Goal: Task Accomplishment & Management: Use online tool/utility

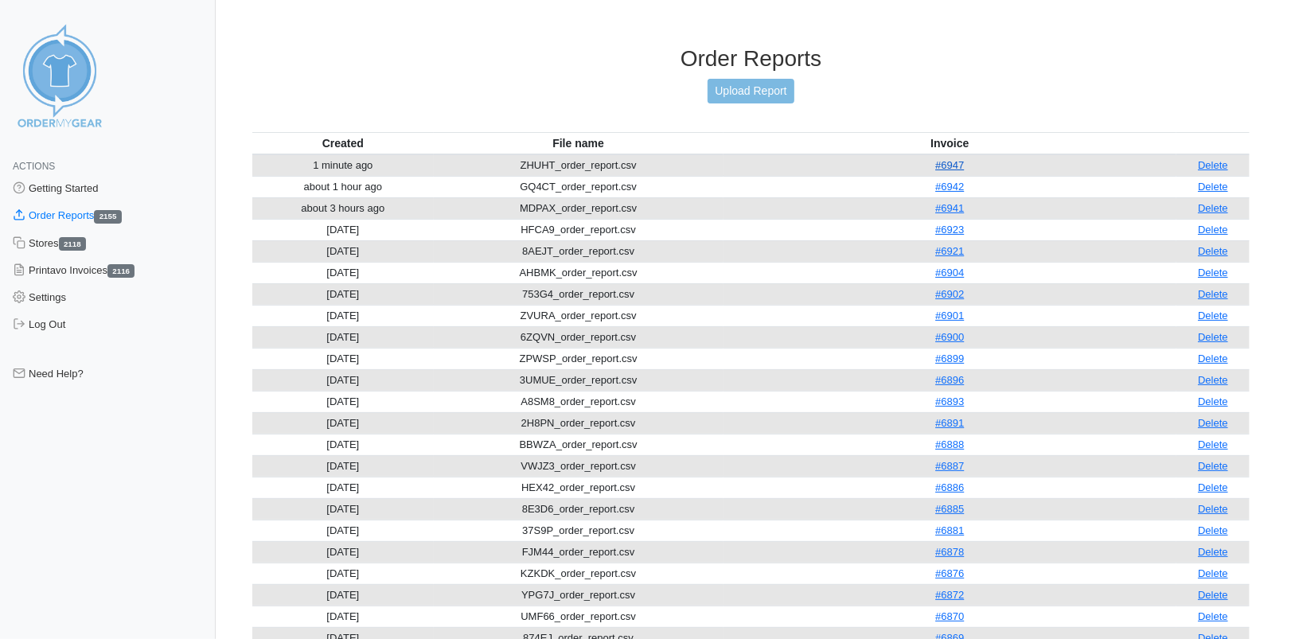
click at [964, 162] on link "#6947" at bounding box center [949, 165] width 29 height 12
click at [744, 95] on link "Upload Report" at bounding box center [751, 91] width 86 height 25
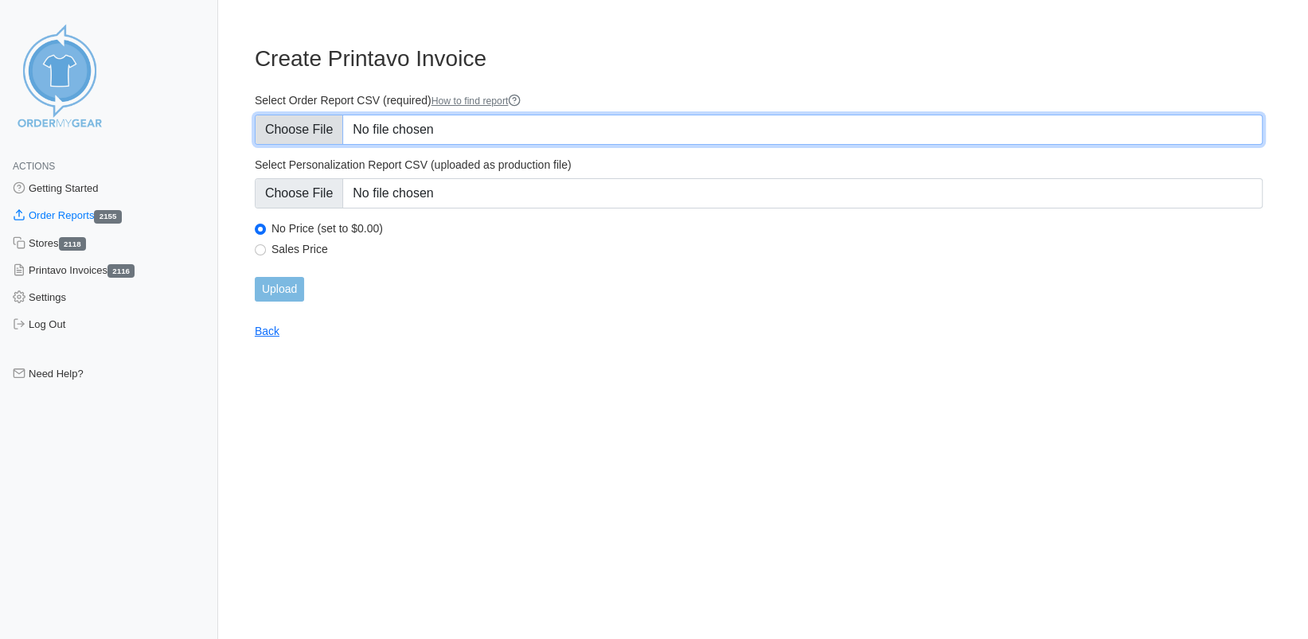
click at [291, 131] on input "Select Order Report CSV (required) How to find report" at bounding box center [759, 130] width 1008 height 30
click at [307, 129] on input "Select Order Report CSV (required) How to find report" at bounding box center [759, 130] width 1008 height 30
type input "C:\fakepath\5MNRR_order_report.csv"
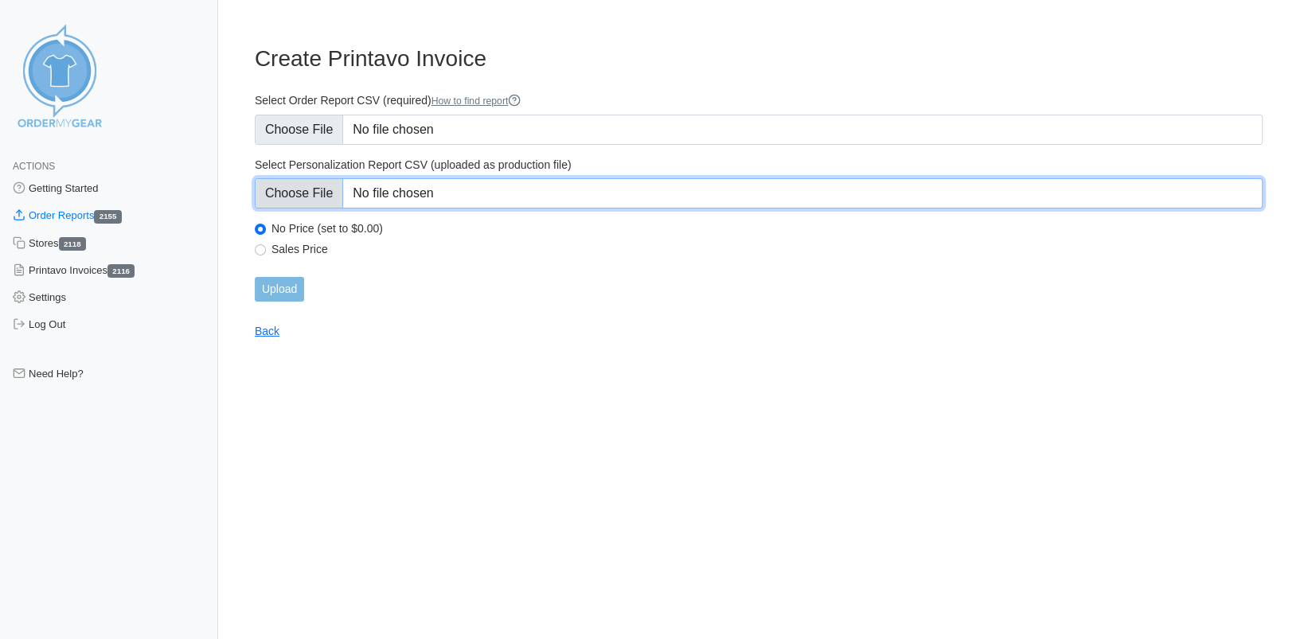
click at [298, 187] on input "Select Personalization Report CSV (uploaded as production file)" at bounding box center [759, 193] width 1008 height 30
type input "C:\fakepath\5MNRR_personalization_report.csv"
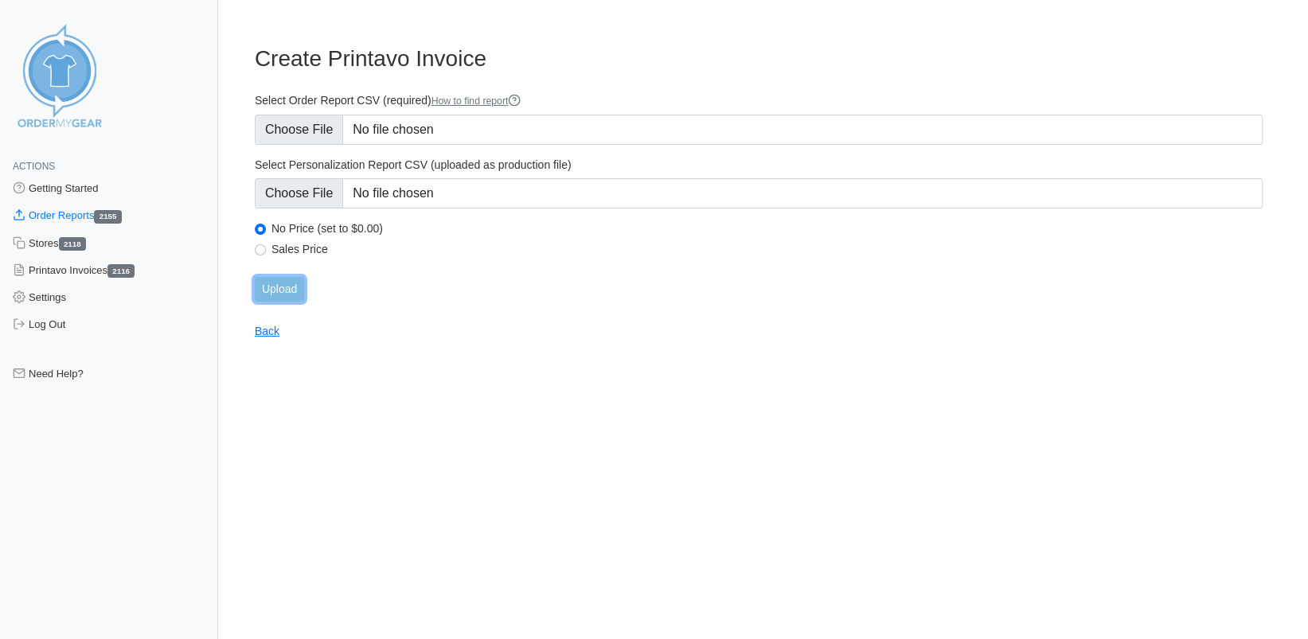
click at [295, 288] on input "Upload" at bounding box center [279, 289] width 49 height 25
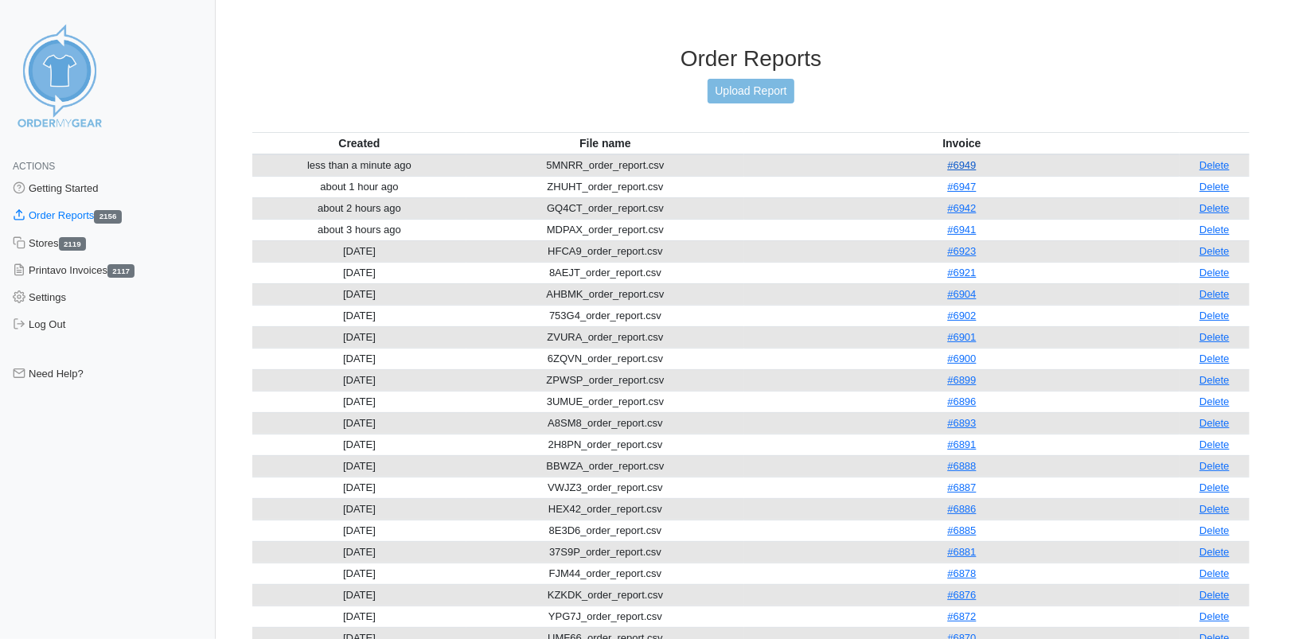
click at [971, 165] on link "#6949" at bounding box center [961, 165] width 29 height 12
click at [764, 101] on link "Upload Report" at bounding box center [751, 91] width 86 height 25
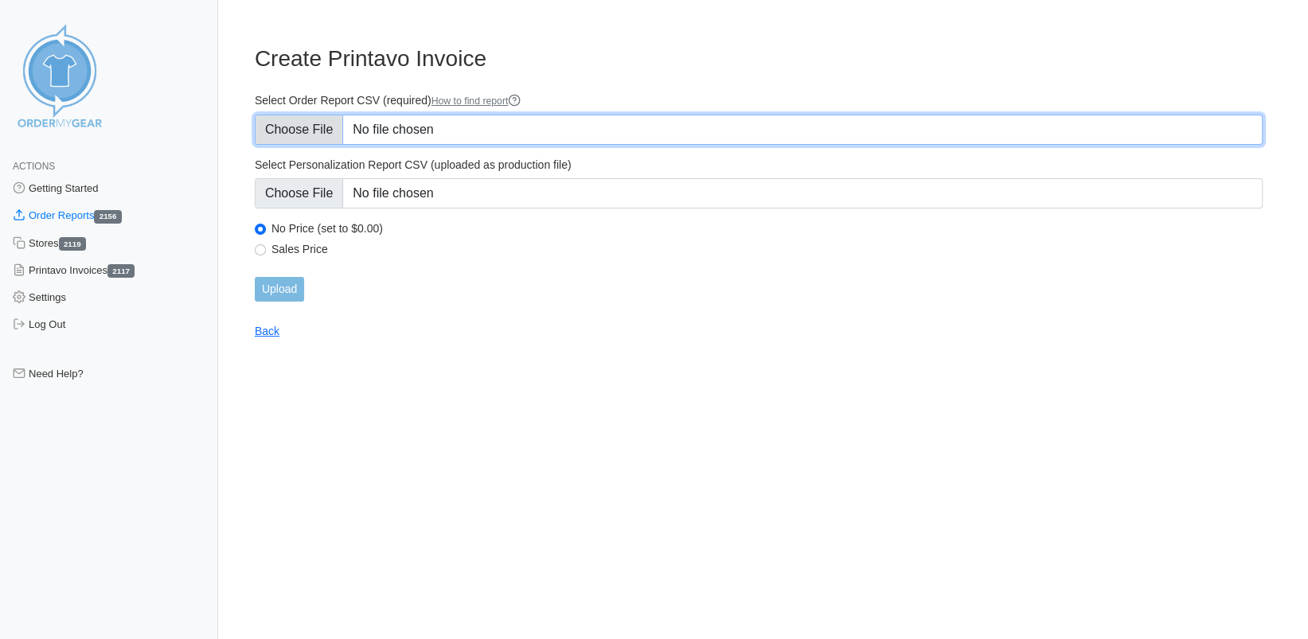
click at [311, 129] on input "Select Order Report CSV (required) How to find report" at bounding box center [759, 130] width 1008 height 30
type input "C:\fakepath\WDJF4_order_report.csv"
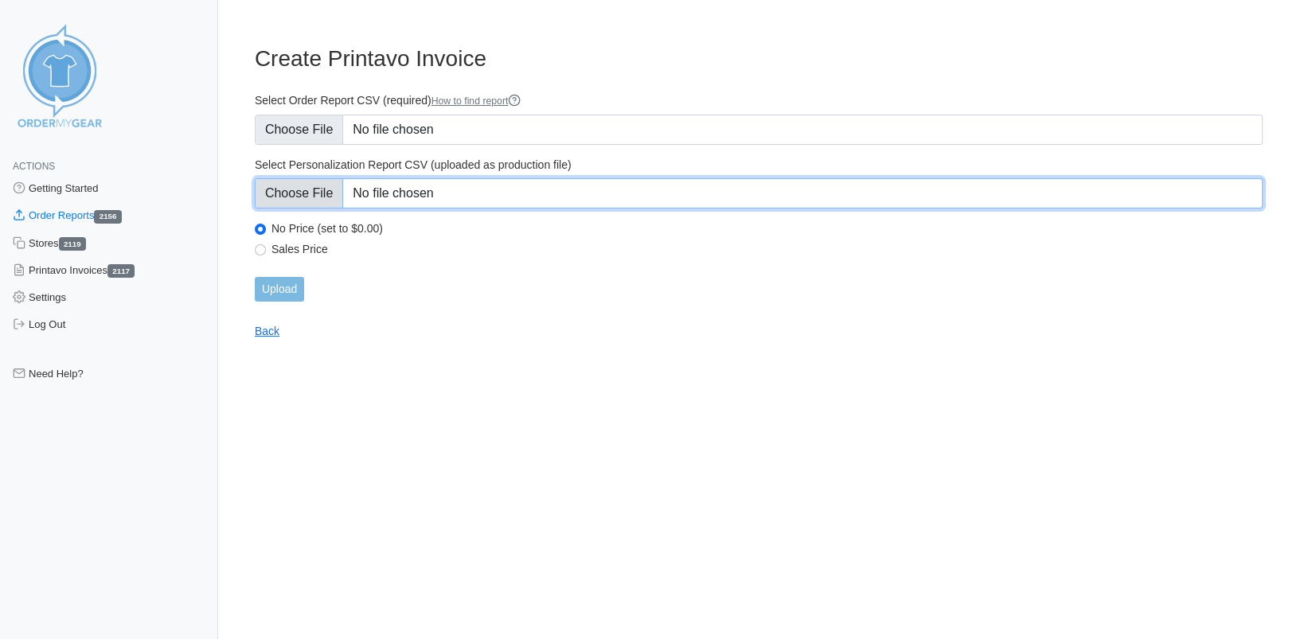
click at [316, 190] on input "Select Personalization Report CSV (uploaded as production file)" at bounding box center [759, 193] width 1008 height 30
type input "C:\fakepath\WDJF4_personalization_report.csv"
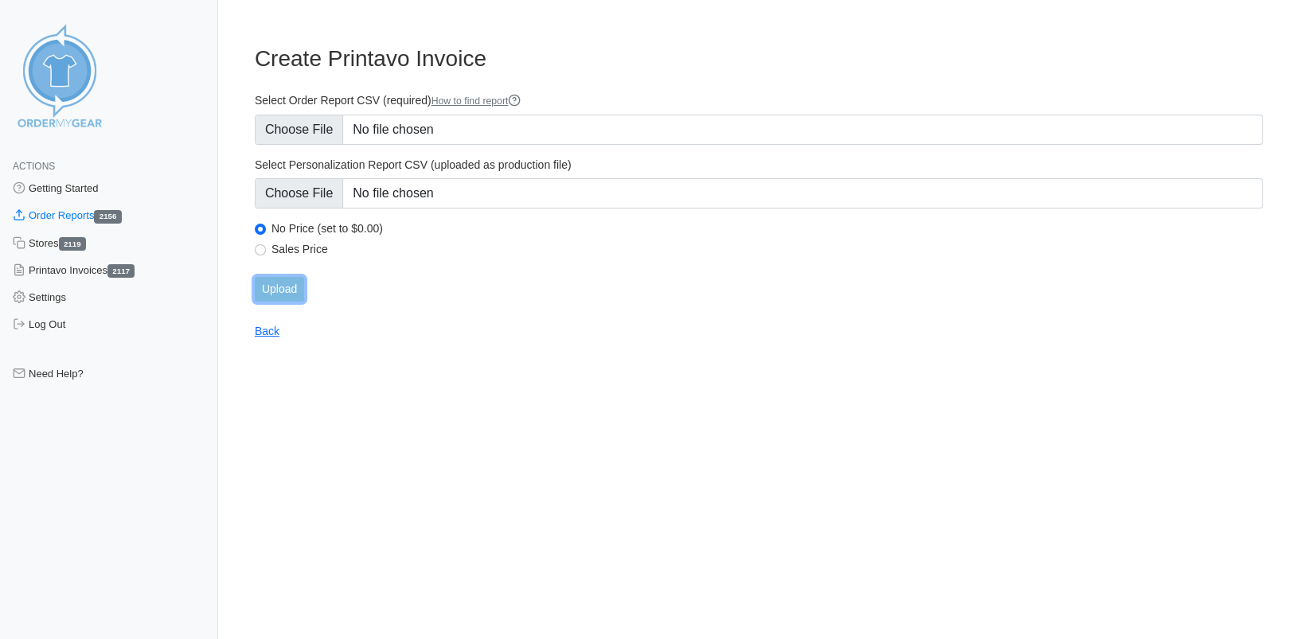
click at [271, 287] on input "Upload" at bounding box center [279, 289] width 49 height 25
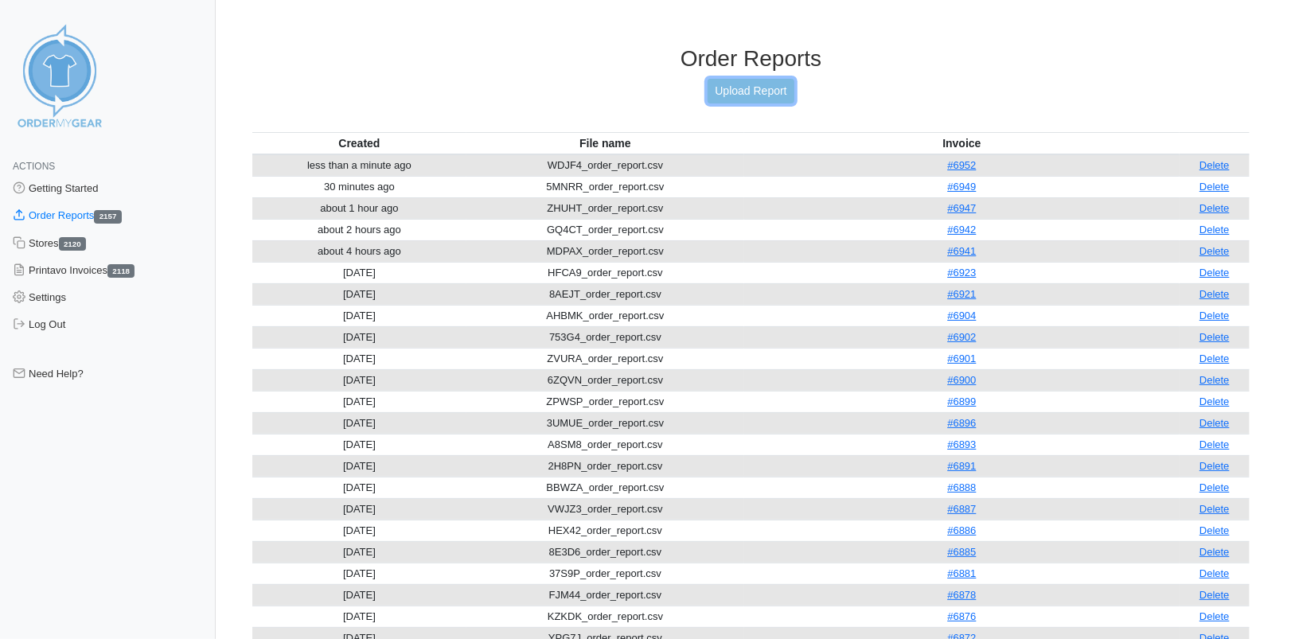
click at [758, 89] on link "Upload Report" at bounding box center [751, 91] width 86 height 25
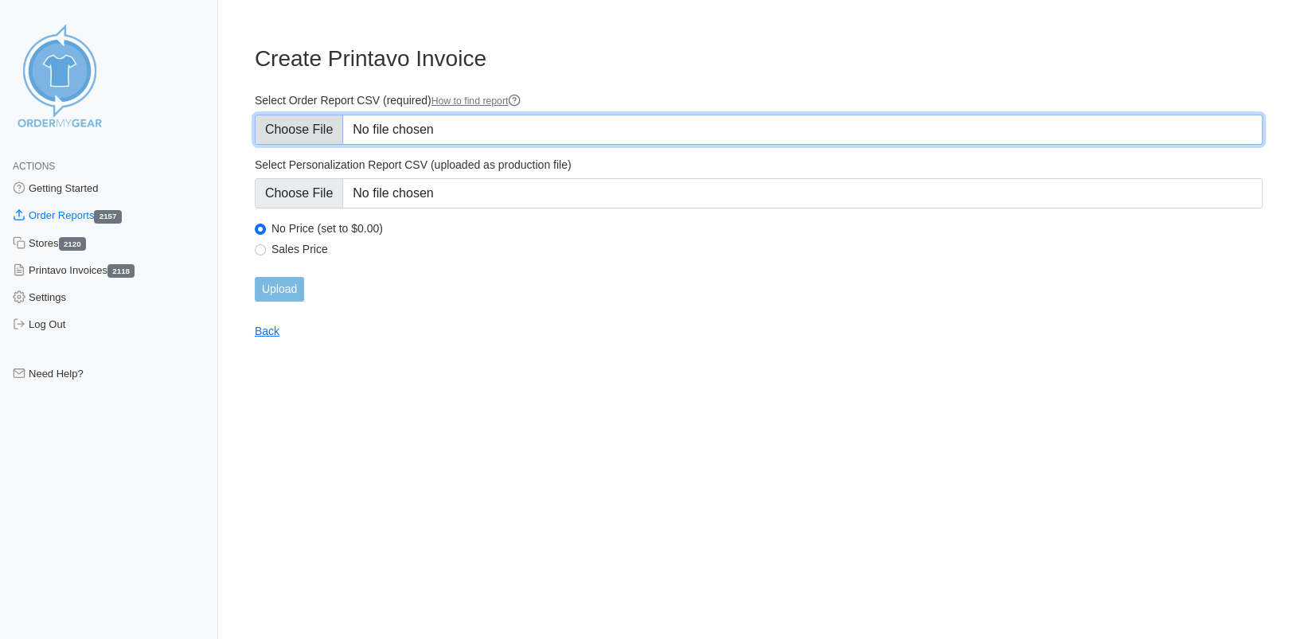
click at [318, 124] on input "Select Order Report CSV (required) How to find report" at bounding box center [759, 130] width 1008 height 30
type input "C:\fakepath\2G3HZ_order_report.csv"
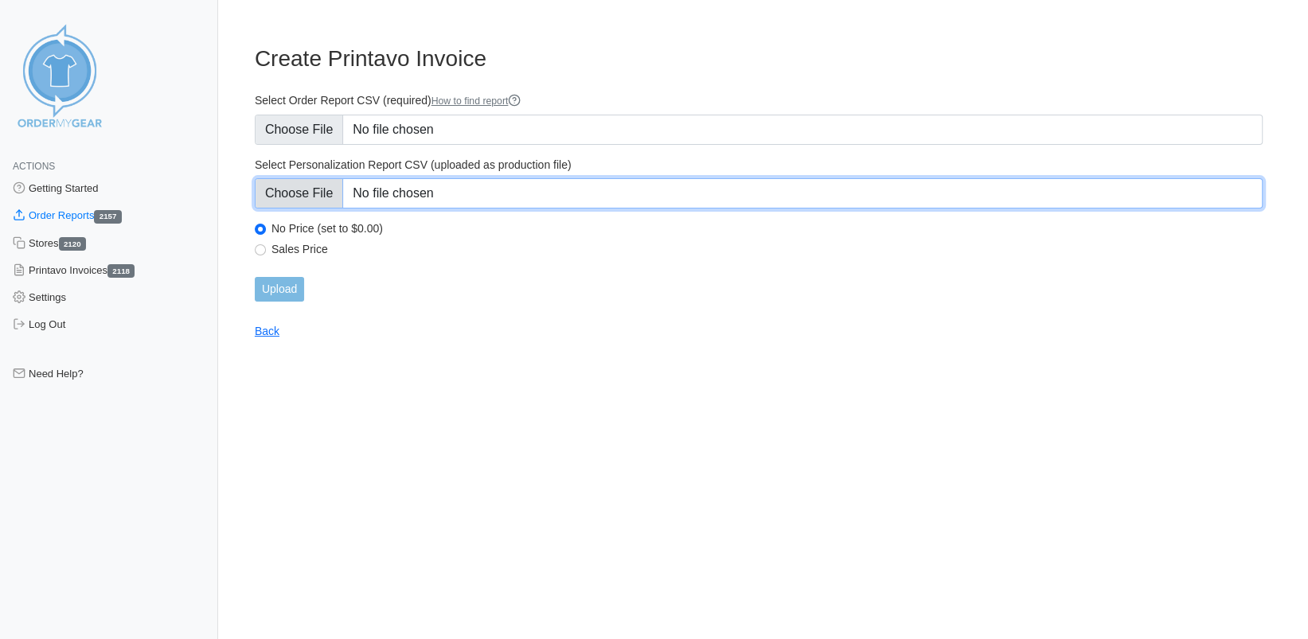
click at [299, 188] on input "Select Personalization Report CSV (uploaded as production file)" at bounding box center [759, 193] width 1008 height 30
type input "C:\fakepath\2G3HZ_personalization_report.csv"
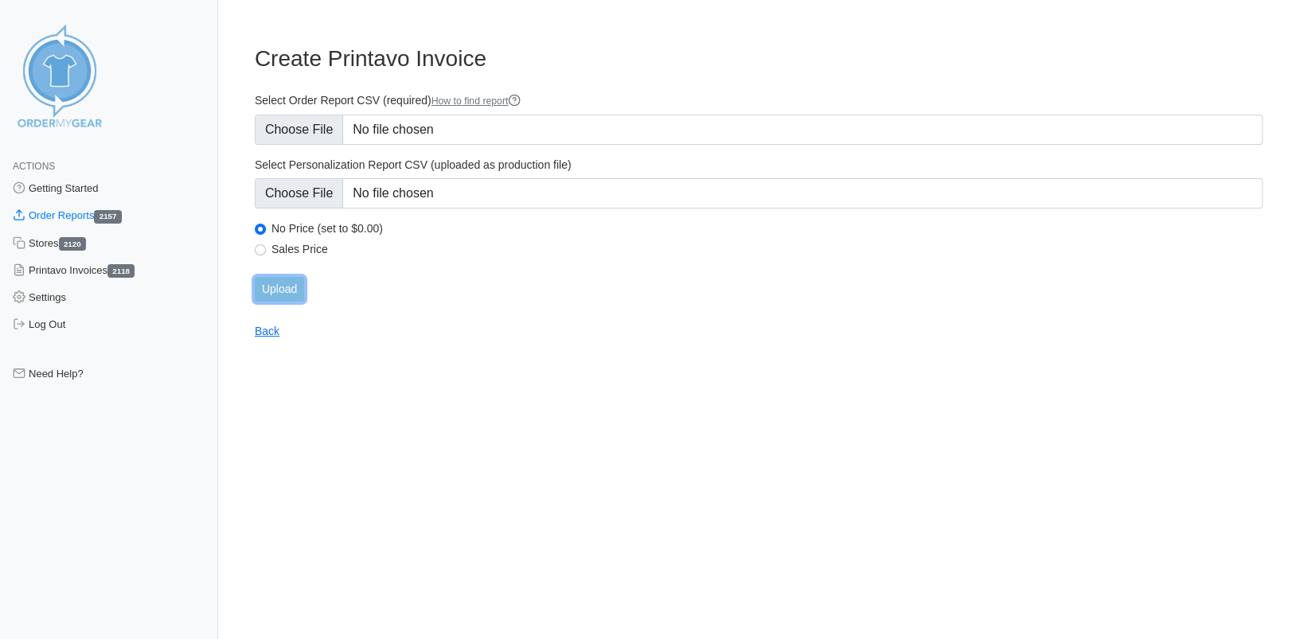
click at [289, 296] on input "Upload" at bounding box center [279, 289] width 49 height 25
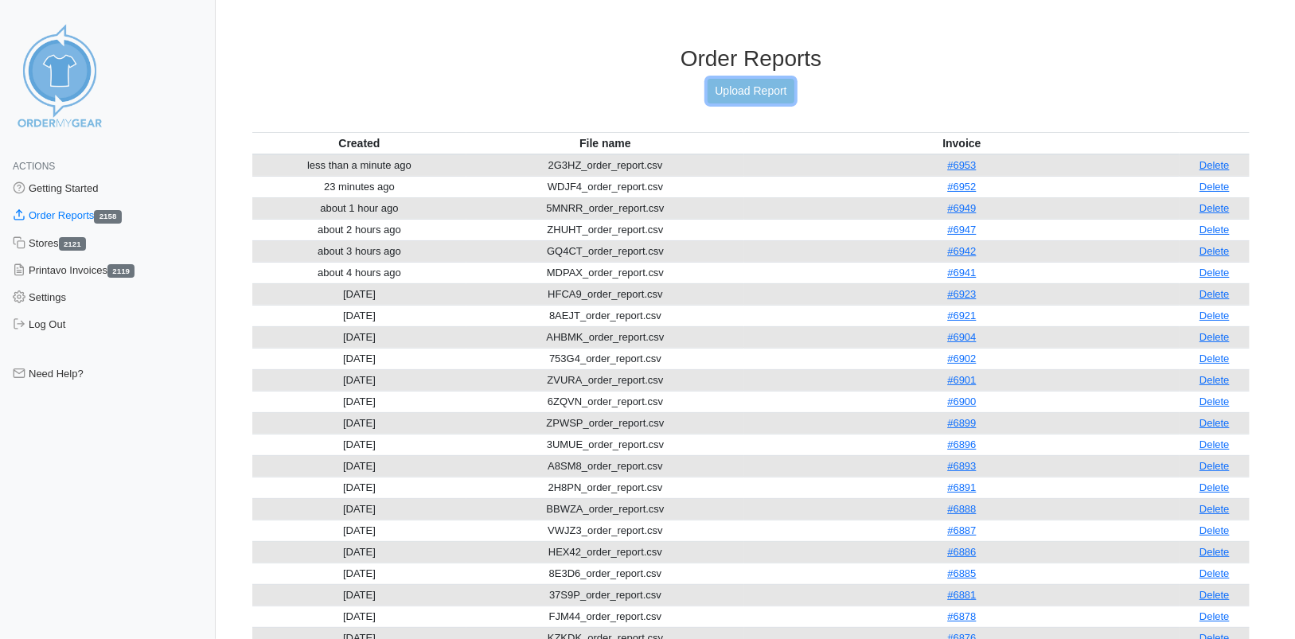
click at [719, 84] on link "Upload Report" at bounding box center [751, 91] width 86 height 25
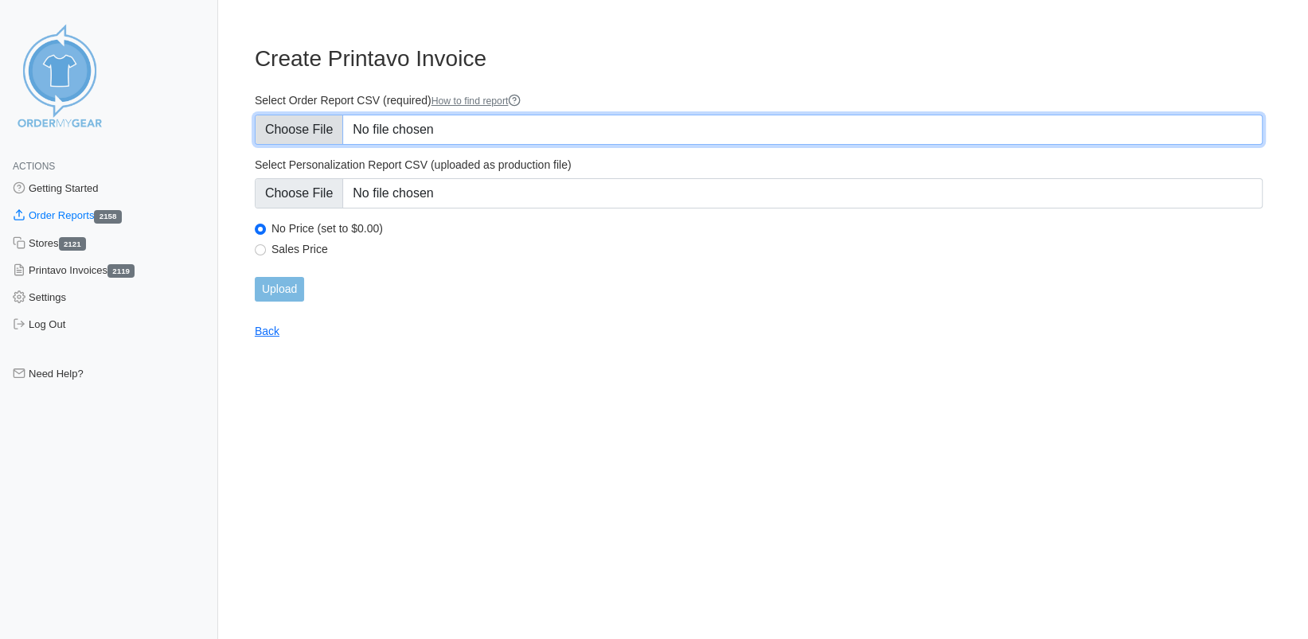
click at [324, 128] on input "Select Order Report CSV (required) How to find report" at bounding box center [759, 130] width 1008 height 30
type input "C:\fakepath\JGF84_order_report.csv"
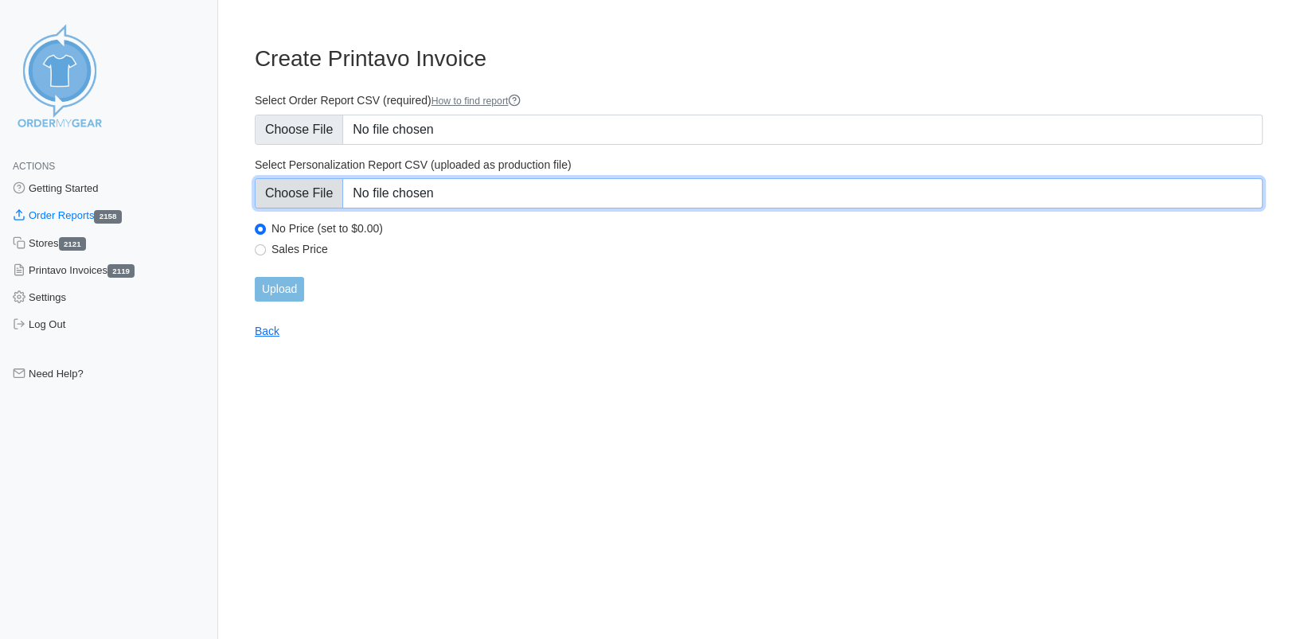
click at [317, 187] on input "Select Personalization Report CSV (uploaded as production file)" at bounding box center [759, 193] width 1008 height 30
type input "C:\fakepath\JGF84_personalization_report.csv"
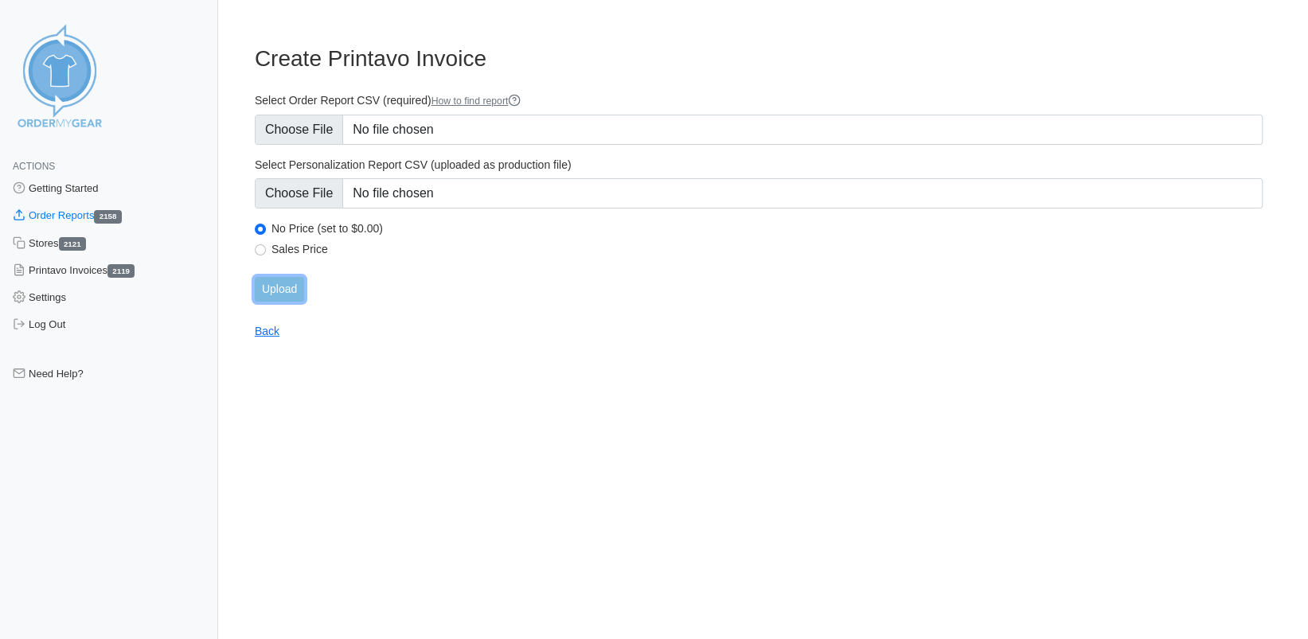
click at [276, 284] on input "Upload" at bounding box center [279, 289] width 49 height 25
